Goal: Find specific page/section: Find specific page/section

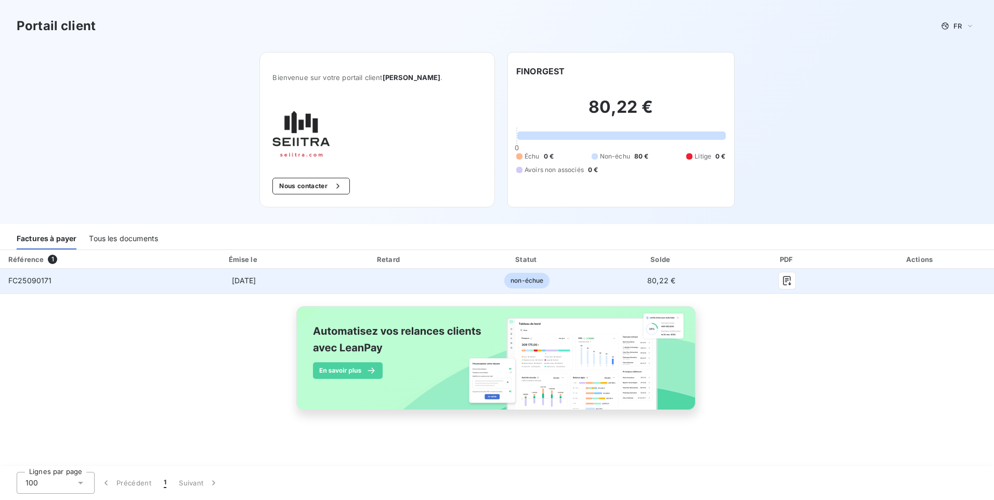
click at [252, 281] on span "[DATE]" at bounding box center [244, 280] width 24 height 9
click at [785, 280] on icon "button" at bounding box center [787, 281] width 8 height 9
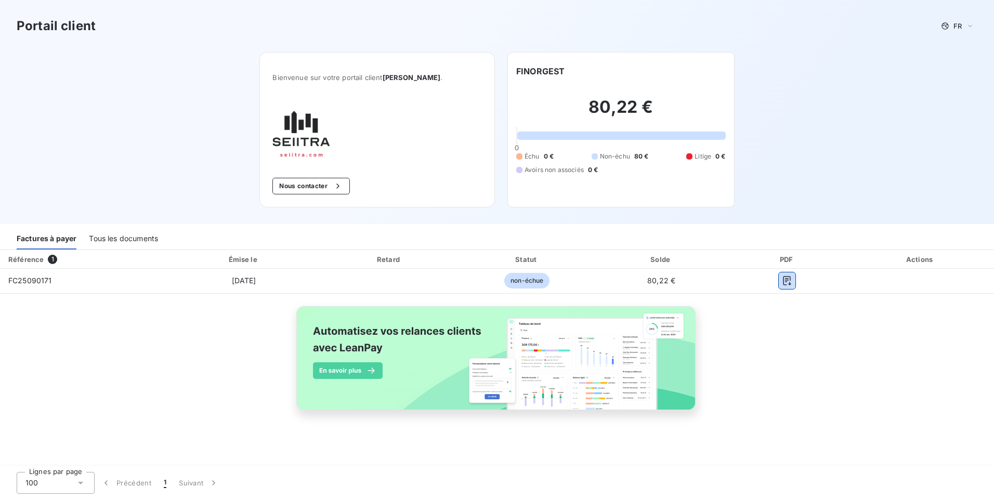
click at [110, 238] on div "Tous les documents" at bounding box center [123, 239] width 69 height 22
click at [124, 237] on div "Tous les documents" at bounding box center [123, 239] width 69 height 22
